Goal: Book appointment/travel/reservation

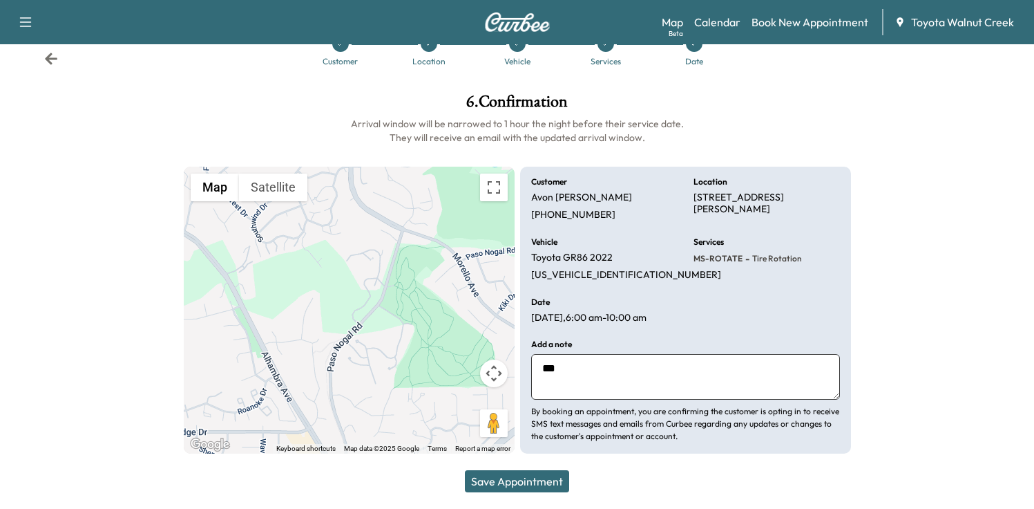
click at [48, 62] on icon at bounding box center [51, 59] width 12 height 12
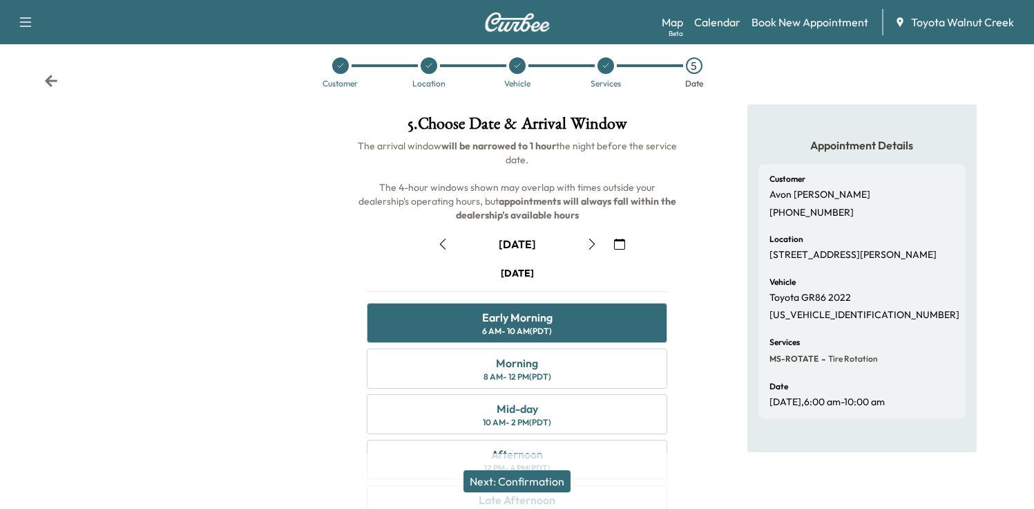
scroll to position [37, 0]
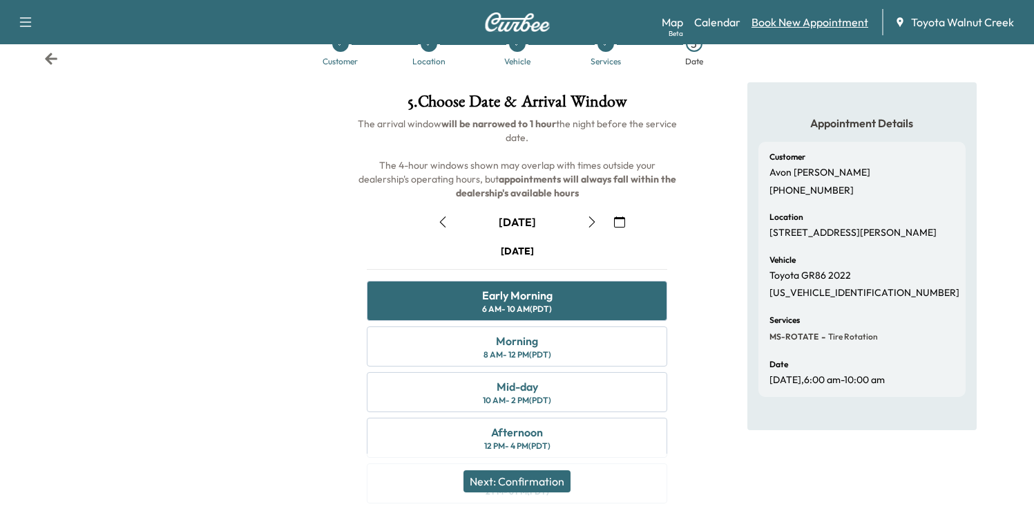
click at [806, 27] on link "Book New Appointment" at bounding box center [810, 22] width 117 height 17
click at [802, 13] on div "Map Beta Calendar Book New Appointment Toyota [GEOGRAPHIC_DATA]" at bounding box center [842, 22] width 361 height 26
click at [801, 25] on link "Book New Appointment" at bounding box center [810, 22] width 117 height 17
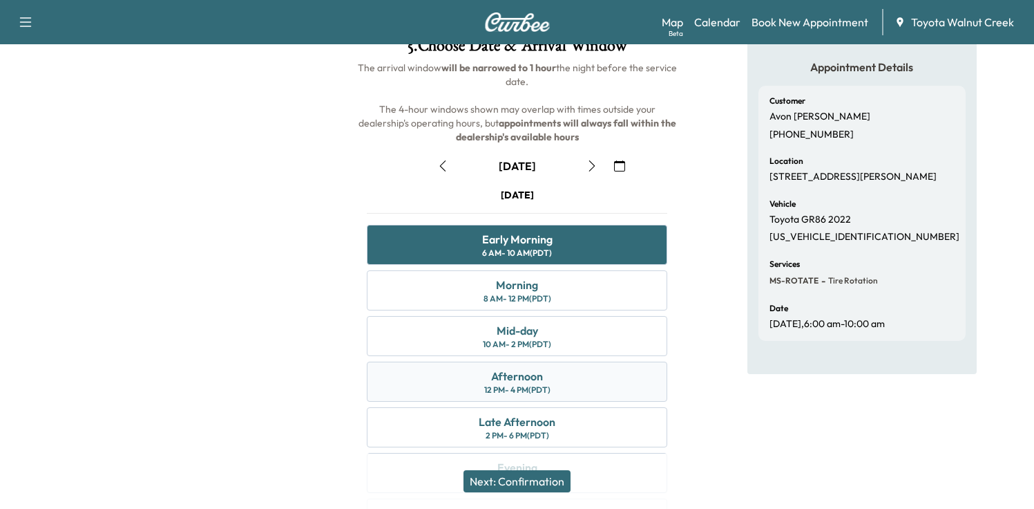
scroll to position [0, 0]
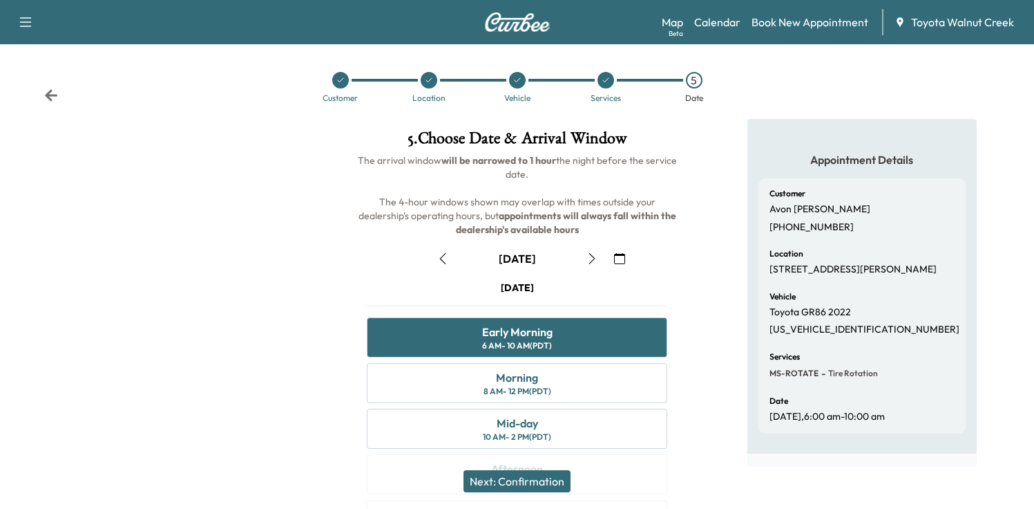
click at [48, 94] on icon at bounding box center [51, 95] width 12 height 12
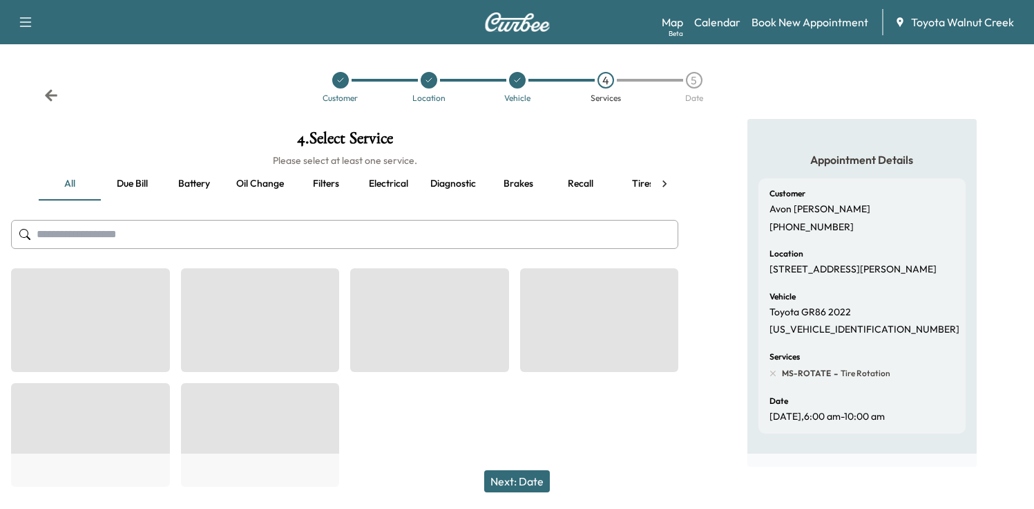
click at [48, 94] on icon at bounding box center [51, 95] width 12 height 12
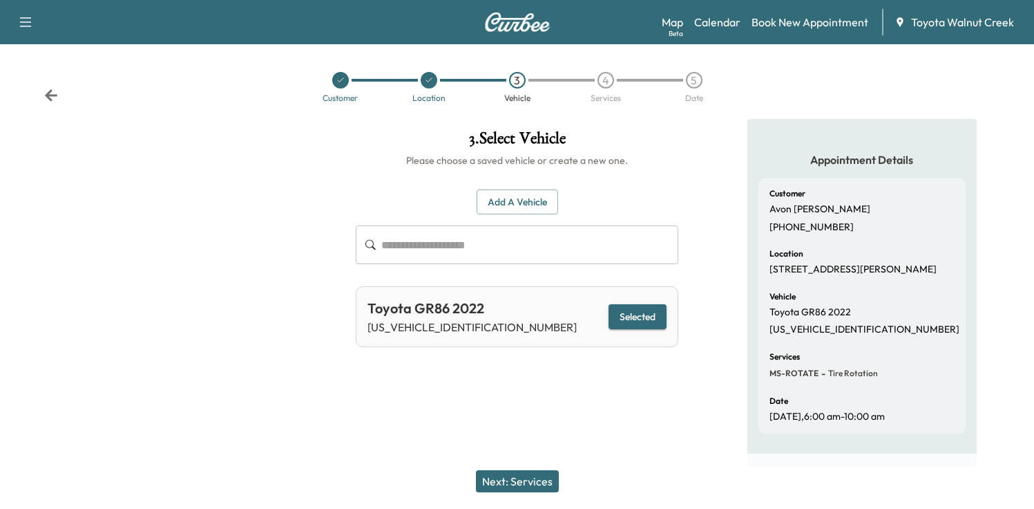
click at [48, 95] on icon at bounding box center [51, 95] width 12 height 12
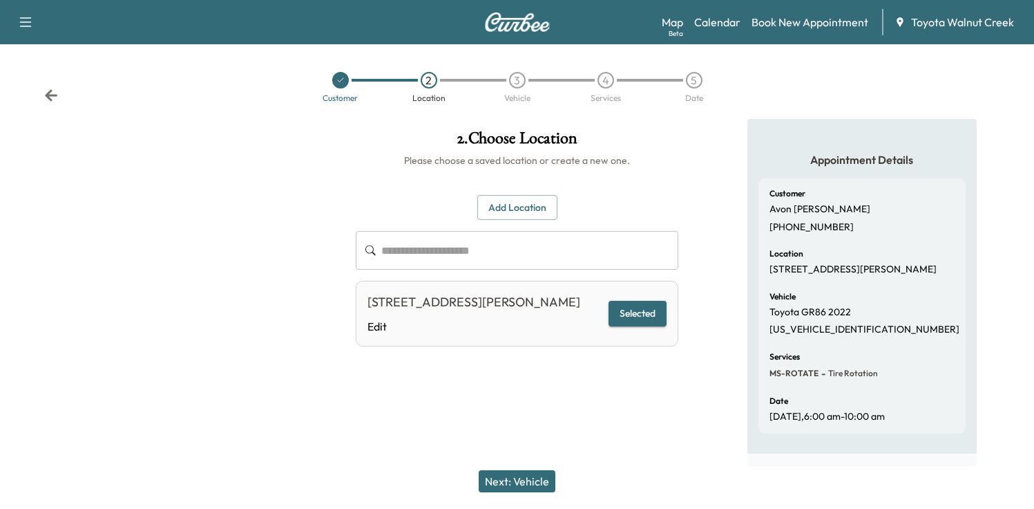
click at [48, 95] on icon at bounding box center [51, 95] width 12 height 12
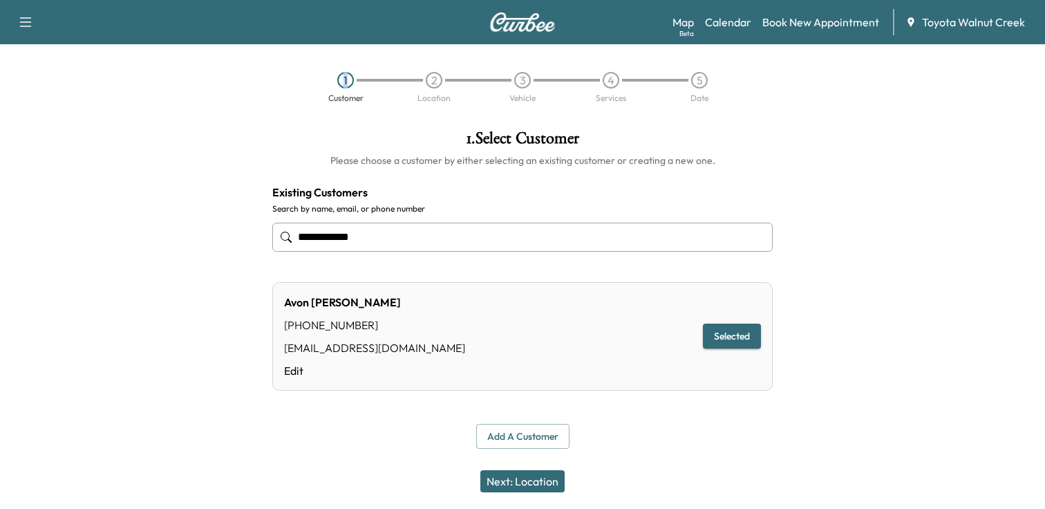
click at [48, 95] on div "1 Customer 2 Location 3 Vehicle 4 Services 5 Date" at bounding box center [522, 87] width 1045 height 64
drag, startPoint x: 48, startPoint y: 95, endPoint x: 210, endPoint y: 146, distance: 170.3
click at [160, 167] on div at bounding box center [130, 289] width 261 height 341
drag, startPoint x: 292, startPoint y: 199, endPoint x: 390, endPoint y: 135, distance: 116.9
click at [292, 198] on h4 "Existing Customers" at bounding box center [522, 192] width 500 height 17
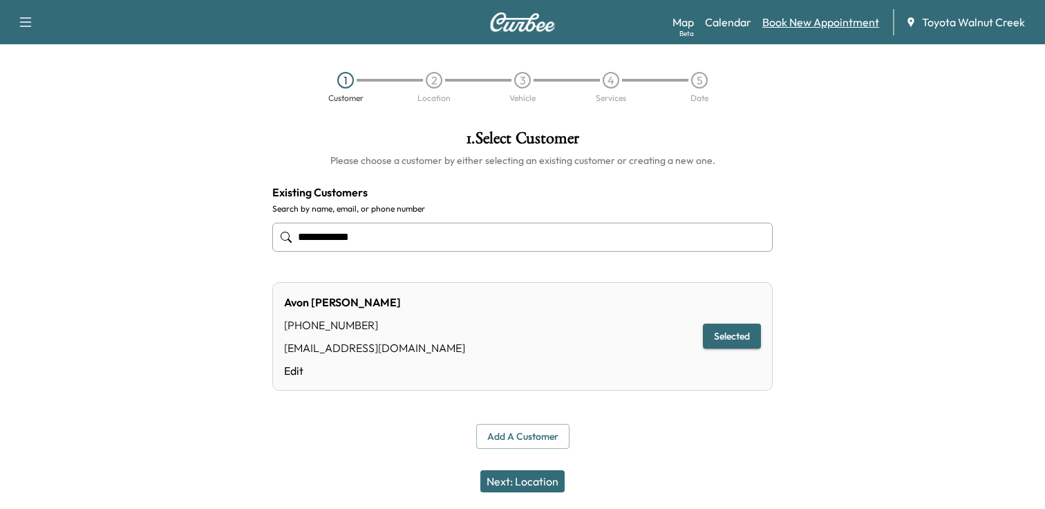
click at [827, 23] on link "Book New Appointment" at bounding box center [820, 22] width 117 height 17
click at [26, 19] on icon "button" at bounding box center [25, 22] width 17 height 17
click at [138, 78] on div "1 Customer 2 Location 3 Vehicle 4 Services 5 Date" at bounding box center [522, 87] width 1045 height 64
click at [349, 85] on div "1" at bounding box center [345, 80] width 17 height 17
click at [683, 23] on link "Map Beta" at bounding box center [682, 22] width 21 height 17
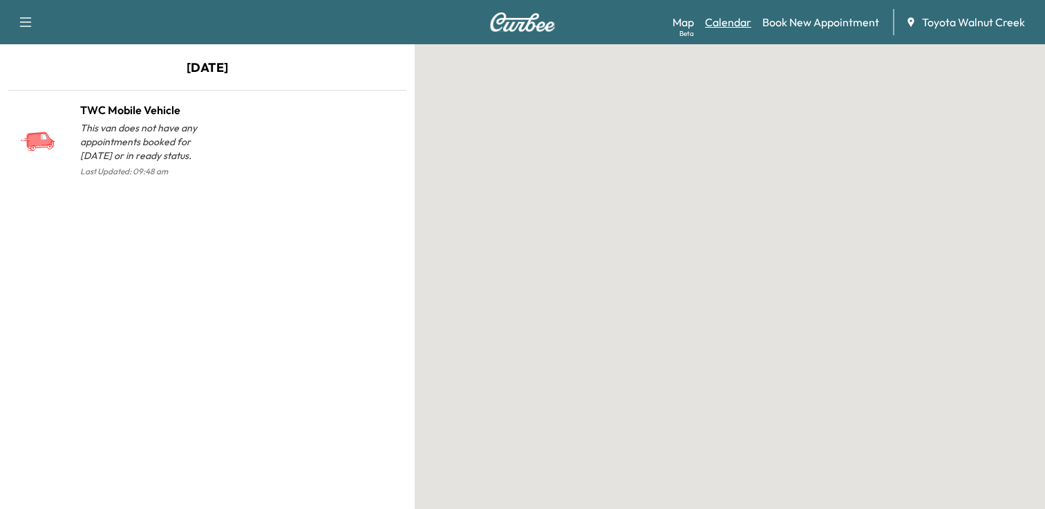
click at [713, 24] on link "Calendar" at bounding box center [728, 22] width 46 height 17
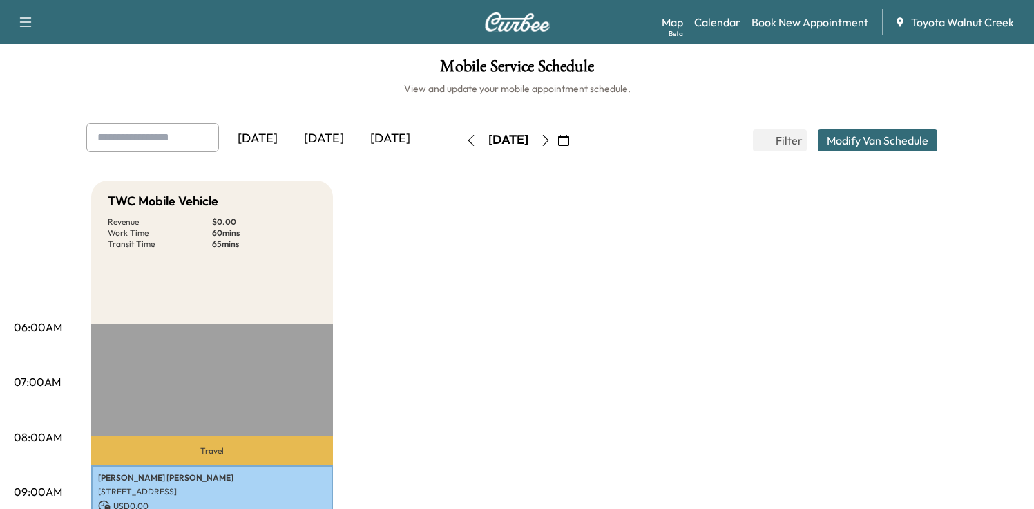
click at [329, 137] on div "[DATE]" at bounding box center [324, 139] width 66 height 32
